Goal: Information Seeking & Learning: Find specific page/section

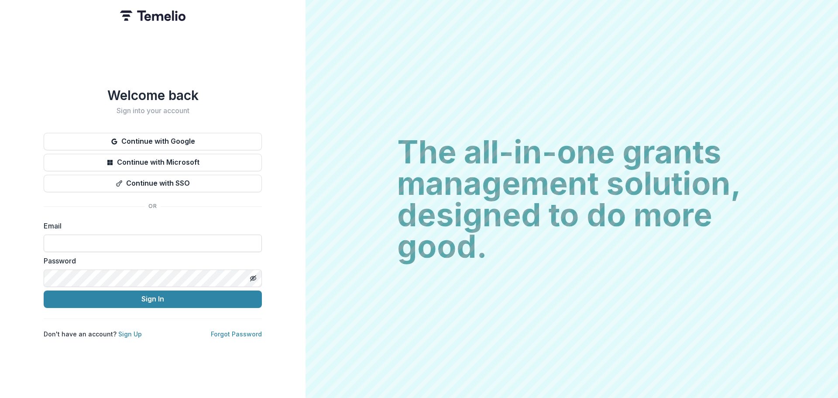
click at [117, 242] on input at bounding box center [153, 242] width 218 height 17
type input "**********"
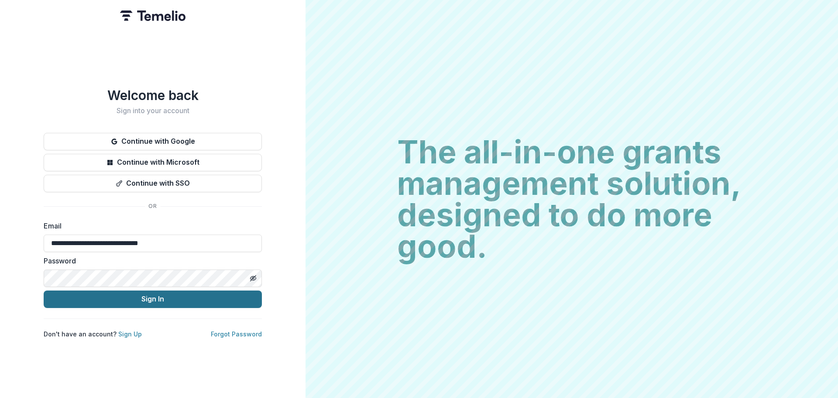
click at [141, 296] on button "Sign In" at bounding box center [153, 298] width 218 height 17
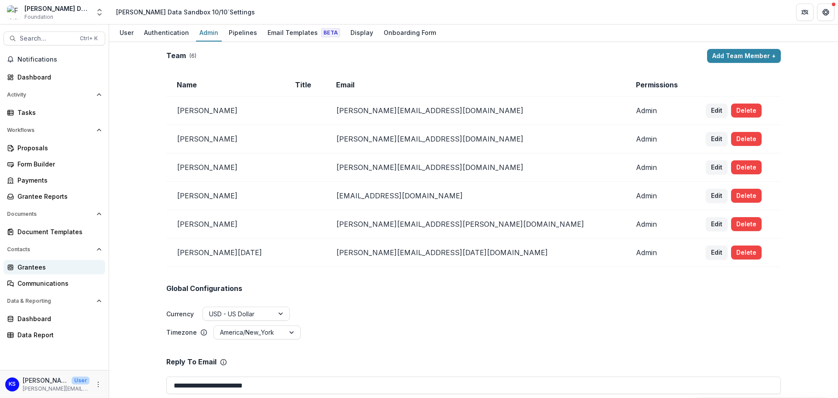
click at [44, 265] on div "Grantees" at bounding box center [57, 266] width 81 height 9
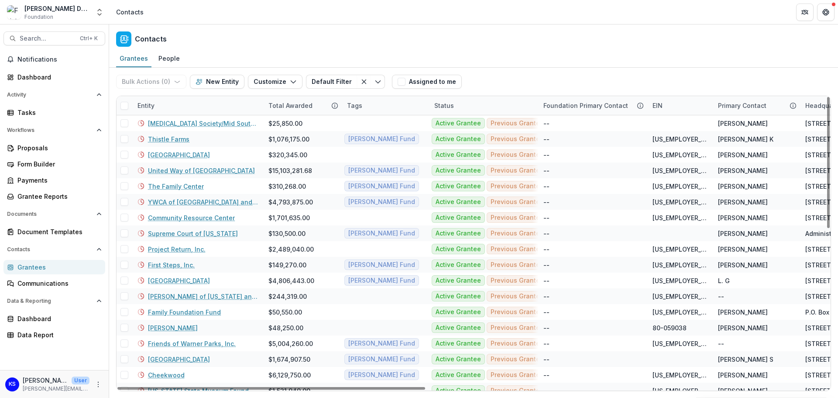
click at [170, 105] on div "Entity" at bounding box center [197, 105] width 131 height 19
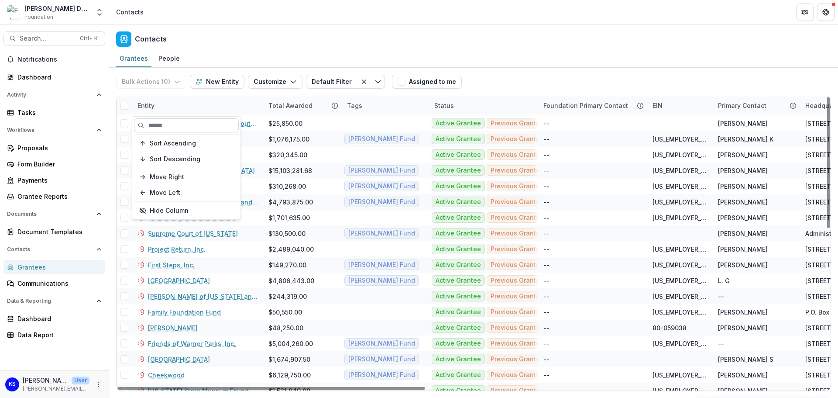
click at [173, 123] on input at bounding box center [186, 125] width 105 height 14
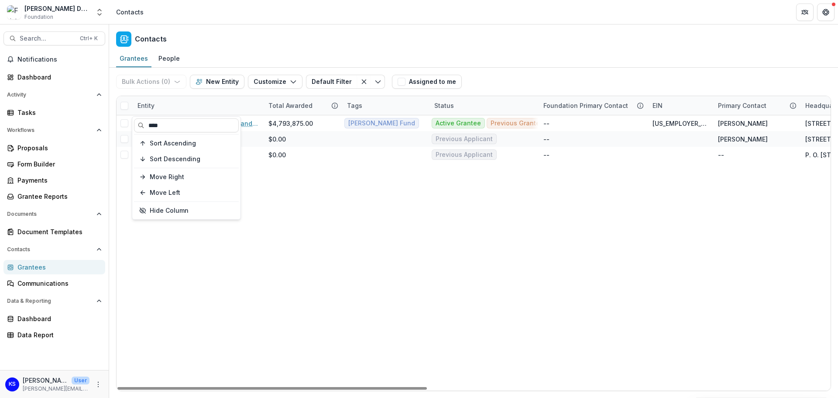
type input "****"
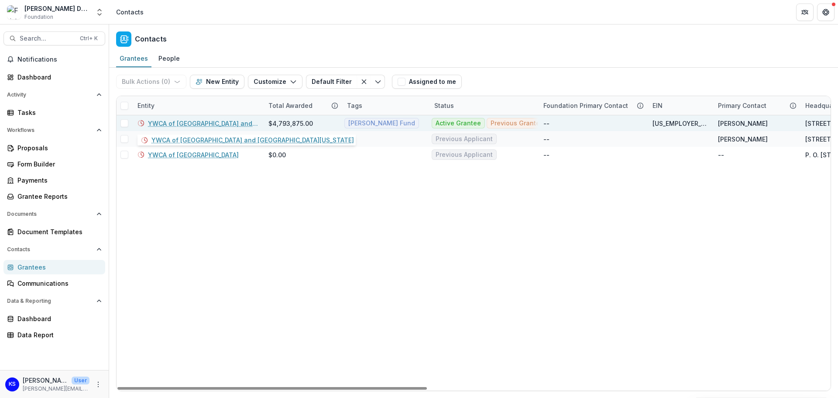
click at [222, 120] on link "YWCA of [GEOGRAPHIC_DATA] and [GEOGRAPHIC_DATA][US_STATE]" at bounding box center [203, 123] width 110 height 9
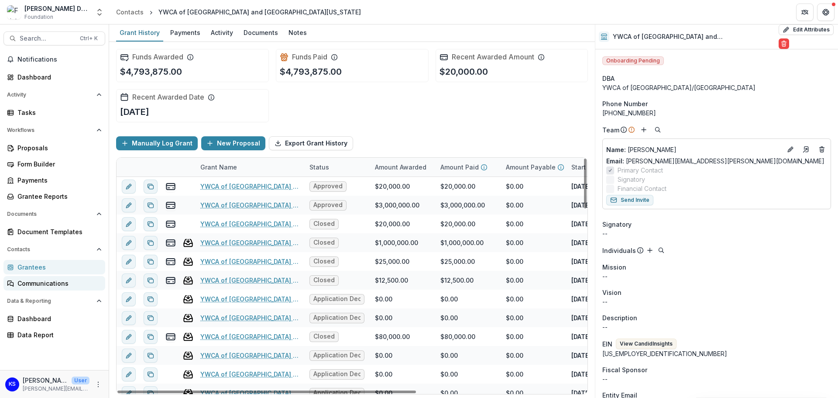
click at [49, 281] on div "Communications" at bounding box center [57, 282] width 81 height 9
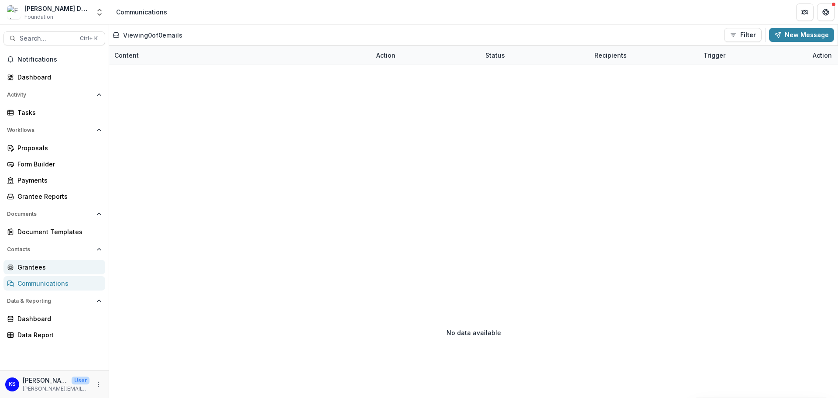
click at [50, 268] on div "Grantees" at bounding box center [57, 266] width 81 height 9
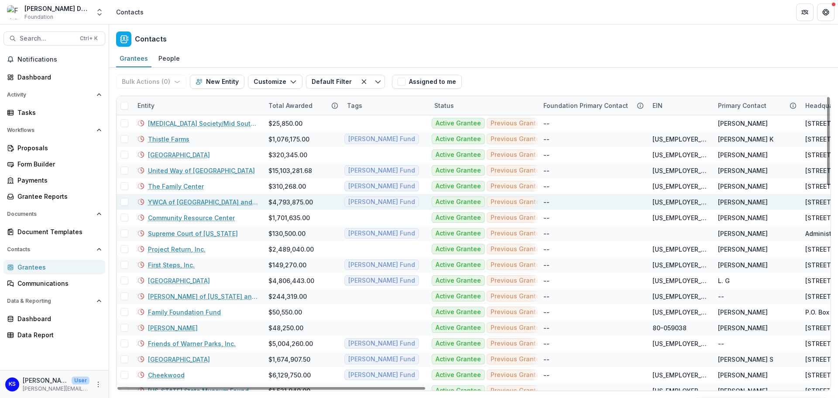
click at [163, 201] on link "YWCA of [GEOGRAPHIC_DATA] and [GEOGRAPHIC_DATA][US_STATE]" at bounding box center [203, 201] width 110 height 9
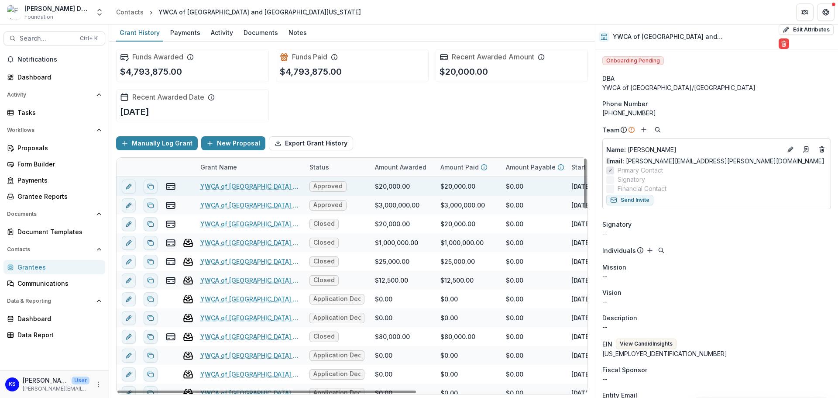
click at [216, 185] on link "YWCA of [GEOGRAPHIC_DATA] and [GEOGRAPHIC_DATA][US_STATE] - [DATE]" at bounding box center [249, 186] width 99 height 9
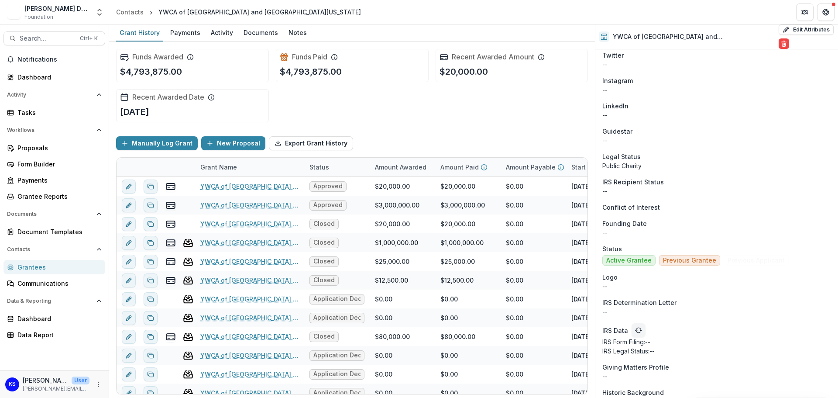
scroll to position [535, 0]
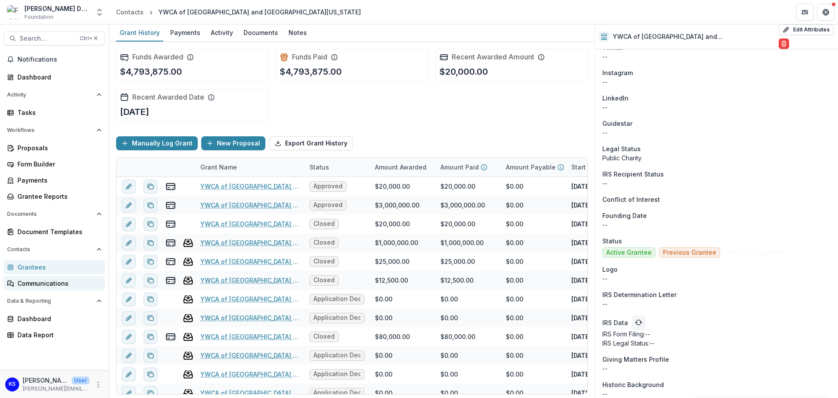
click at [41, 281] on div "Communications" at bounding box center [57, 282] width 81 height 9
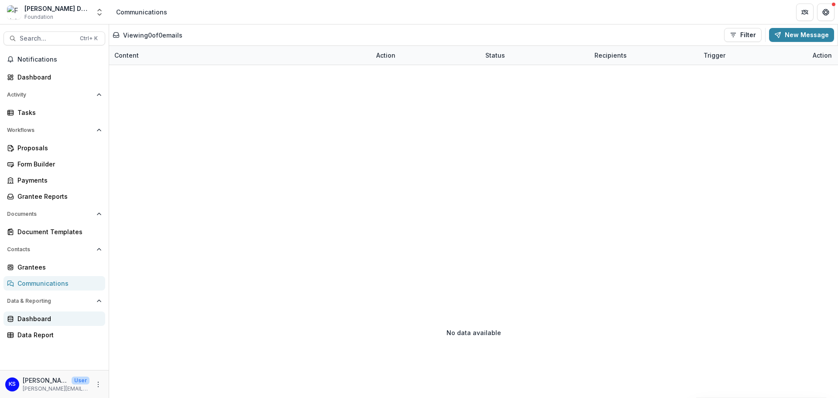
click at [48, 317] on div "Dashboard" at bounding box center [57, 318] width 81 height 9
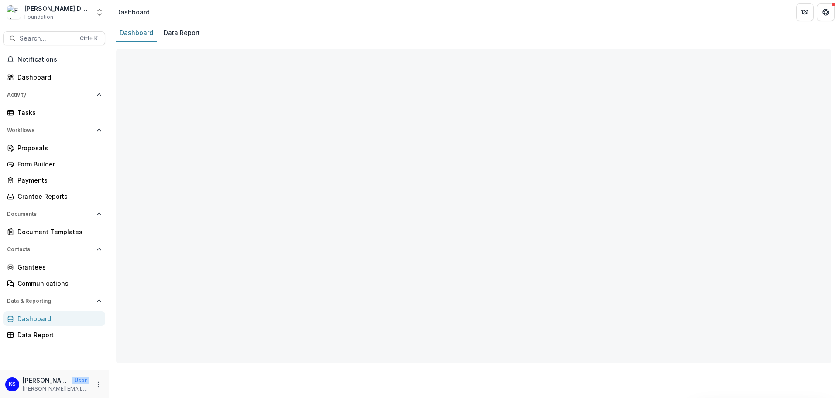
select select "**********"
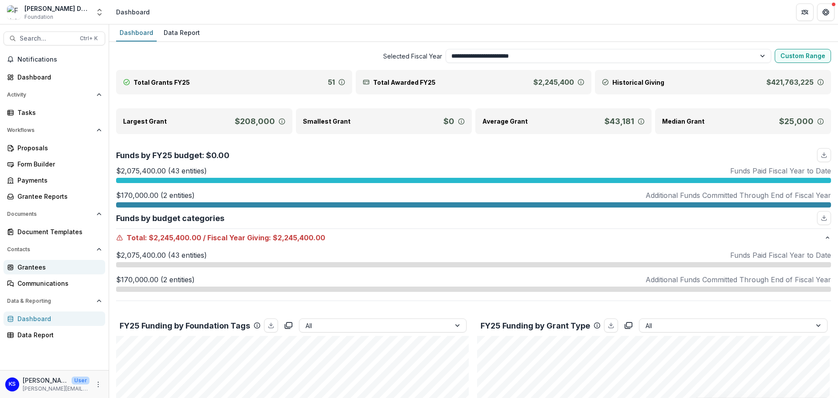
click at [32, 263] on div "Grantees" at bounding box center [57, 266] width 81 height 9
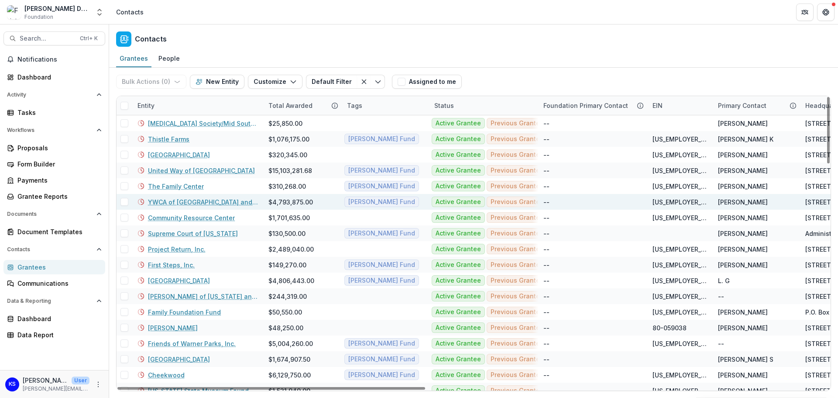
click at [187, 199] on link "YWCA of [GEOGRAPHIC_DATA] and [GEOGRAPHIC_DATA][US_STATE]" at bounding box center [203, 201] width 110 height 9
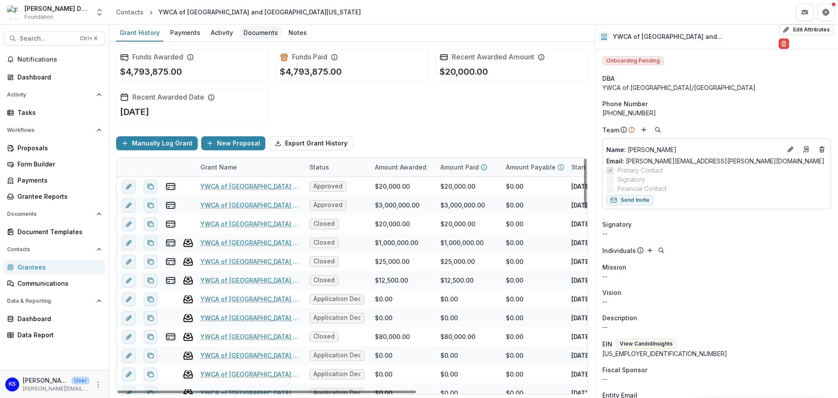
click at [267, 31] on div "Documents" at bounding box center [260, 32] width 41 height 13
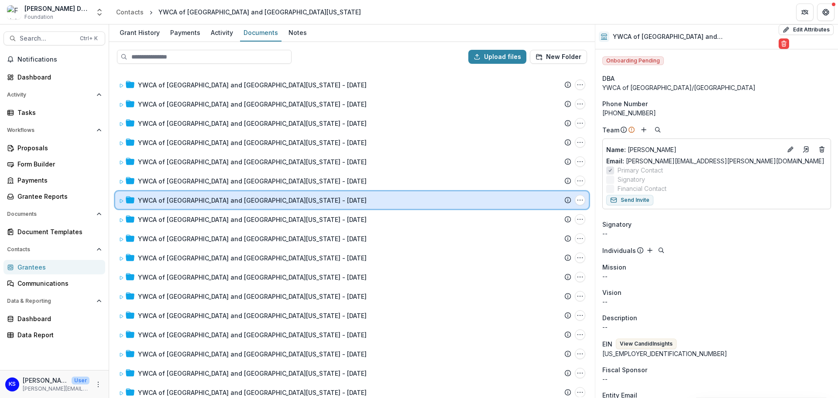
click at [122, 201] on icon at bounding box center [121, 200] width 5 height 5
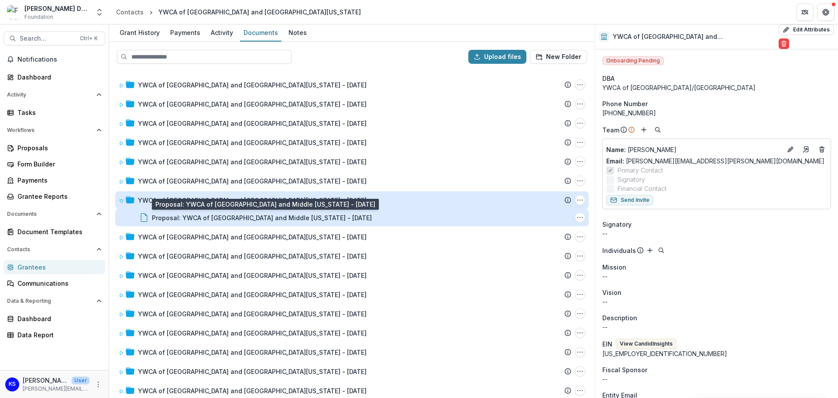
click at [175, 217] on div "Proposal: YWCA of [GEOGRAPHIC_DATA] and Middle [US_STATE] - [DATE]" at bounding box center [262, 217] width 220 height 9
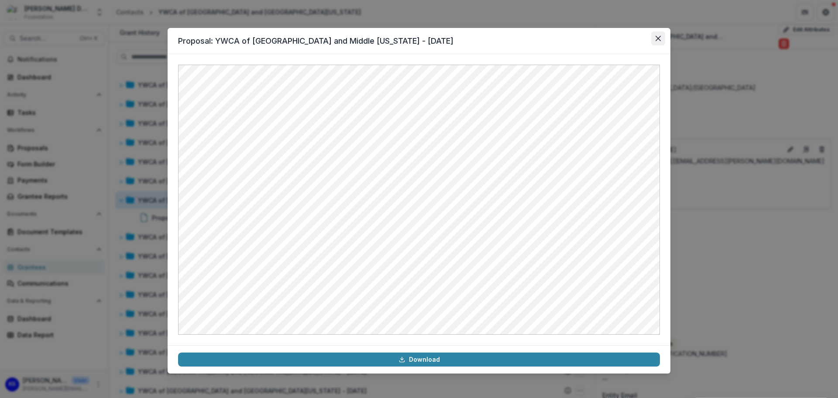
click at [661, 38] on button "Close" at bounding box center [658, 38] width 14 height 14
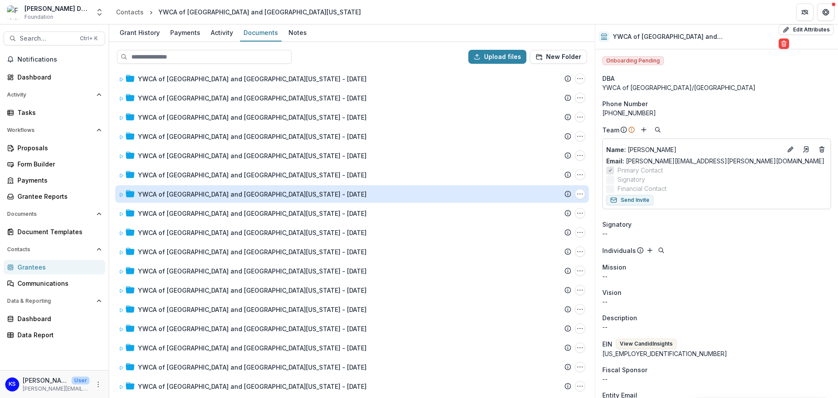
scroll to position [814, 0]
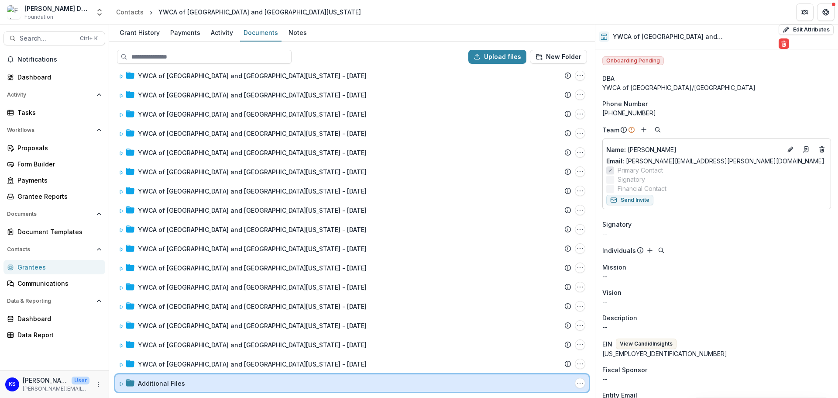
click at [122, 384] on icon at bounding box center [121, 383] width 5 height 5
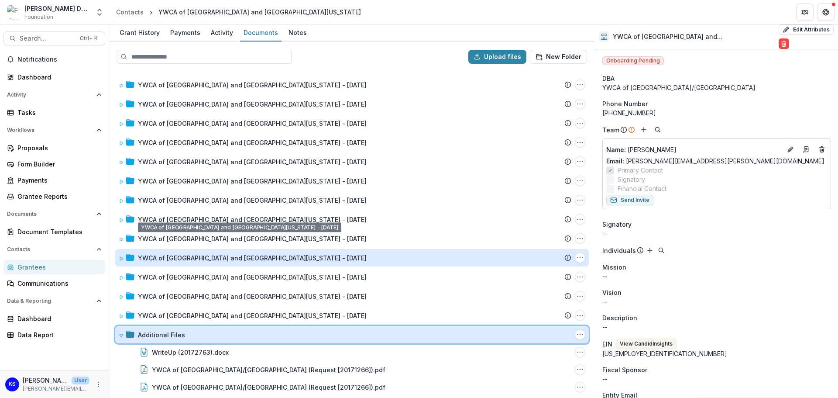
scroll to position [884, 0]
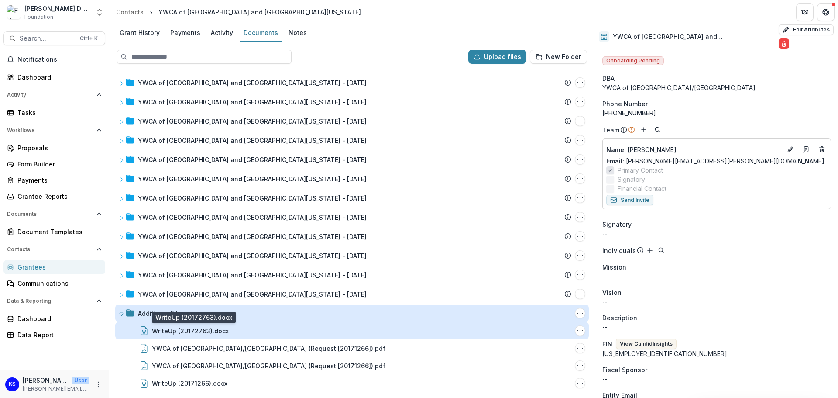
click at [192, 333] on div "WriteUp (20172763).docx" at bounding box center [190, 330] width 77 height 9
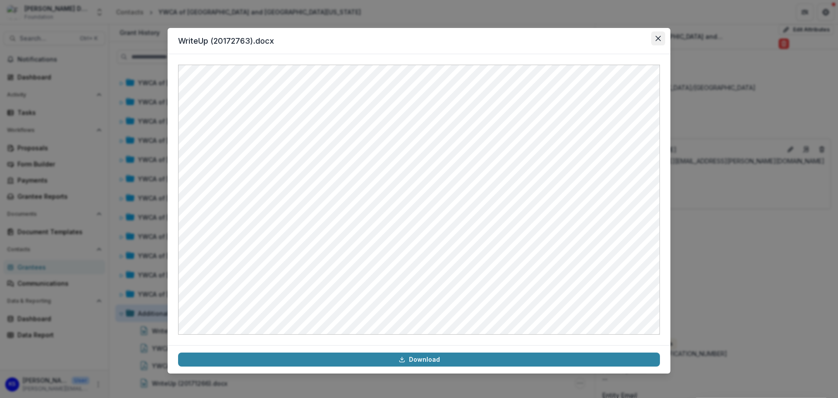
click at [656, 40] on icon "Close" at bounding box center [657, 38] width 5 height 5
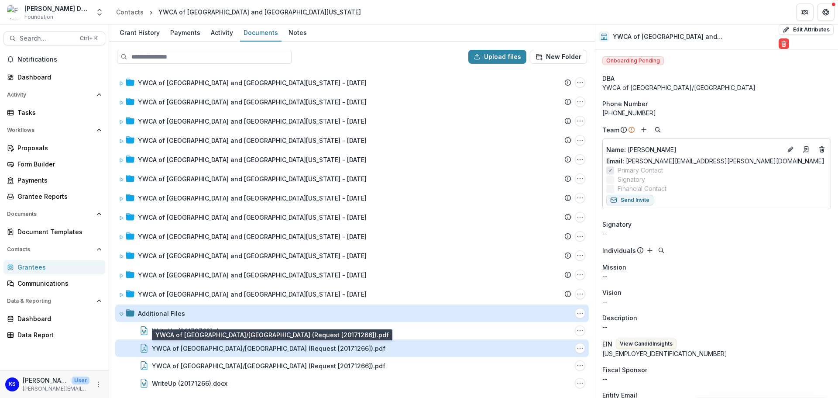
click at [260, 352] on div "YWCA of [GEOGRAPHIC_DATA]/[GEOGRAPHIC_DATA] (Request [20171266]).pdf" at bounding box center [268, 347] width 233 height 9
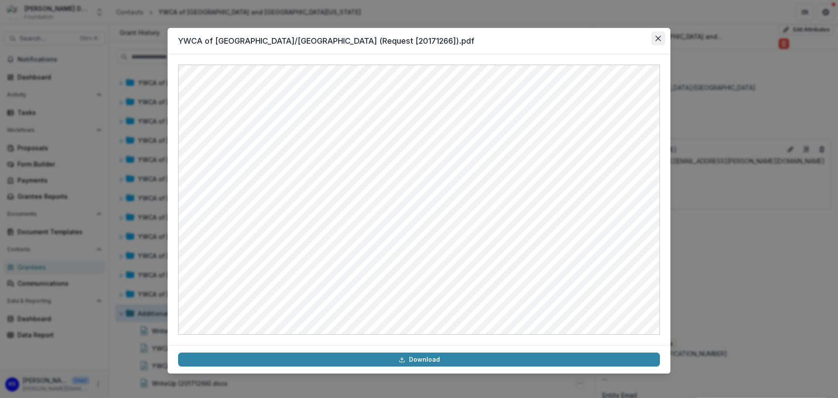
click at [659, 39] on icon "Close" at bounding box center [657, 38] width 5 height 5
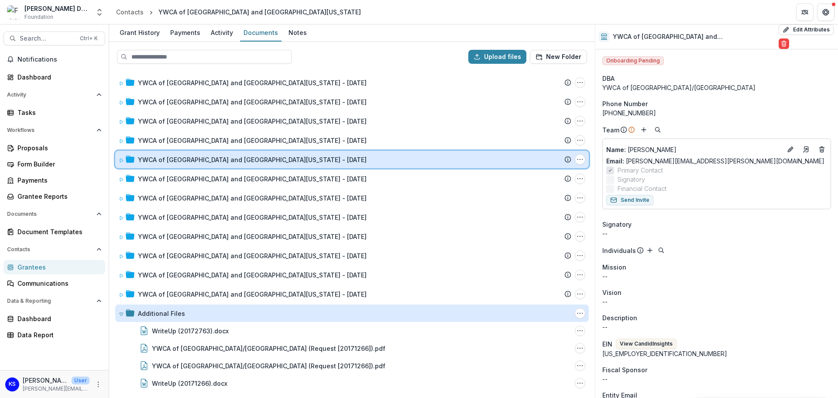
click at [124, 160] on div at bounding box center [127, 159] width 16 height 9
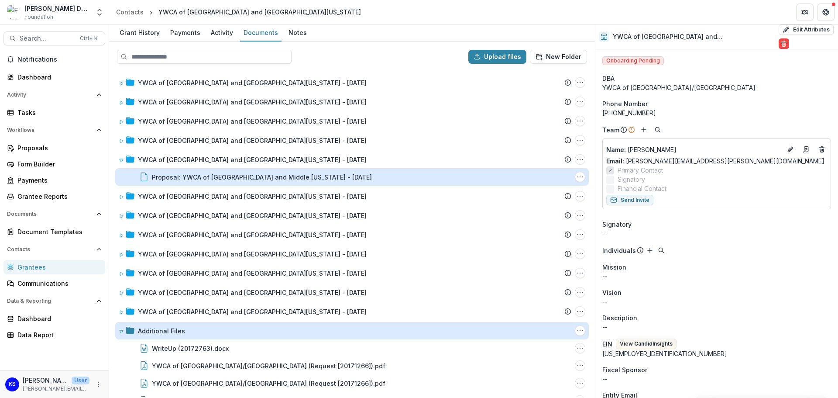
click at [170, 179] on div "Proposal: YWCA of [GEOGRAPHIC_DATA] and Middle [US_STATE] - [DATE]" at bounding box center [262, 176] width 220 height 9
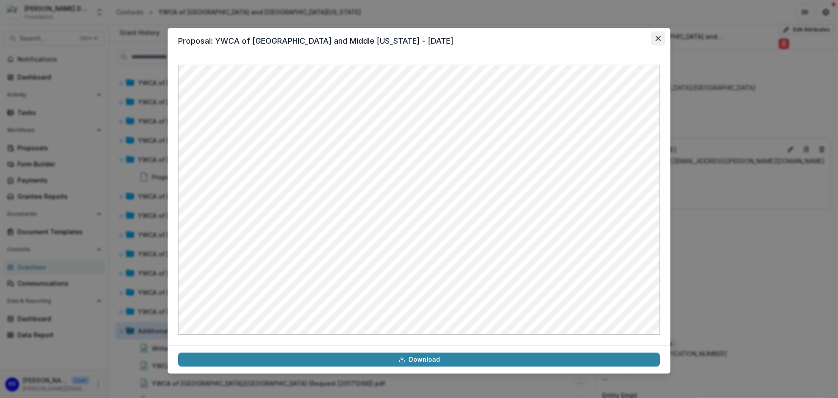
click at [657, 38] on icon "Close" at bounding box center [657, 38] width 5 height 5
